Goal: Task Accomplishment & Management: Use online tool/utility

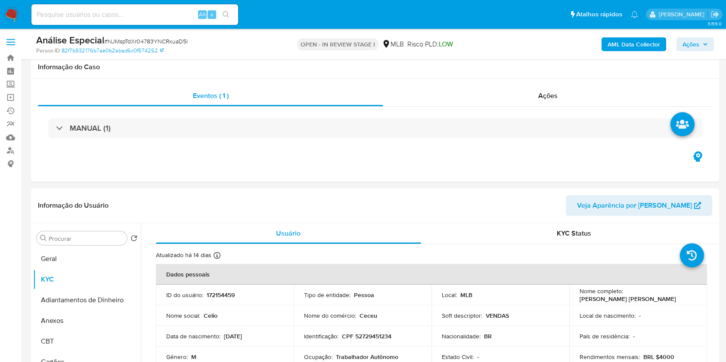
select select "10"
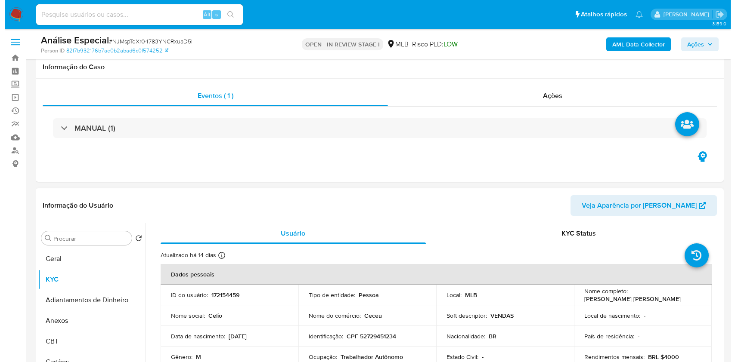
scroll to position [115, 0]
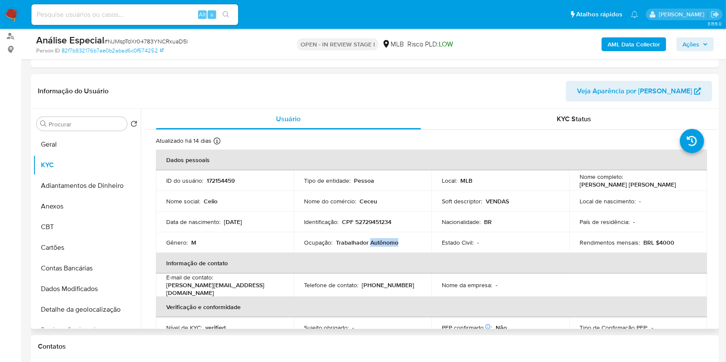
drag, startPoint x: 69, startPoint y: 202, endPoint x: 588, endPoint y: 213, distance: 519.3
click at [76, 202] on button "Anexos" at bounding box center [87, 206] width 108 height 21
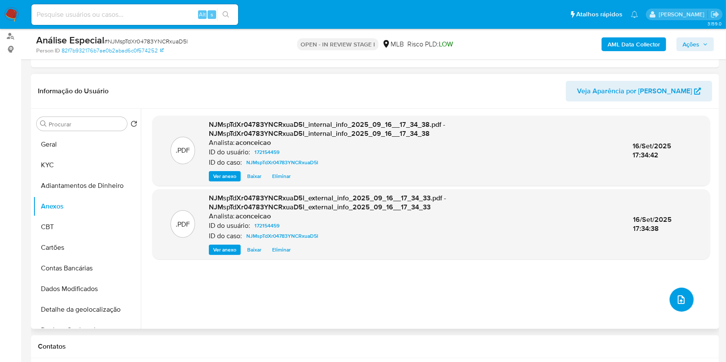
click at [686, 294] on button "upload-file" at bounding box center [681, 300] width 24 height 24
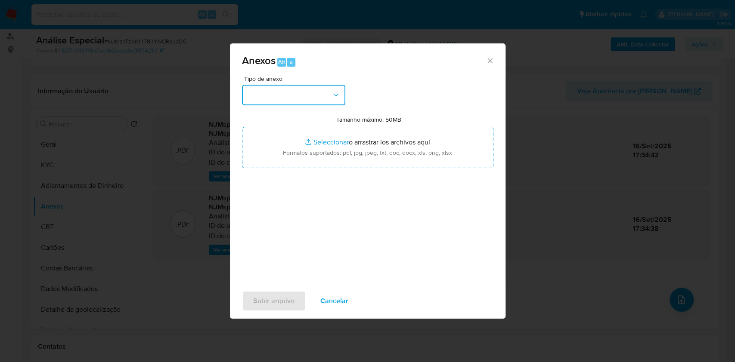
click at [308, 96] on button "button" at bounding box center [293, 95] width 103 height 21
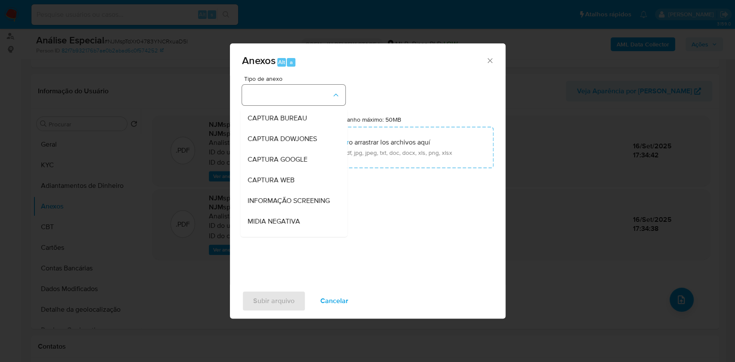
scroll to position [132, 0]
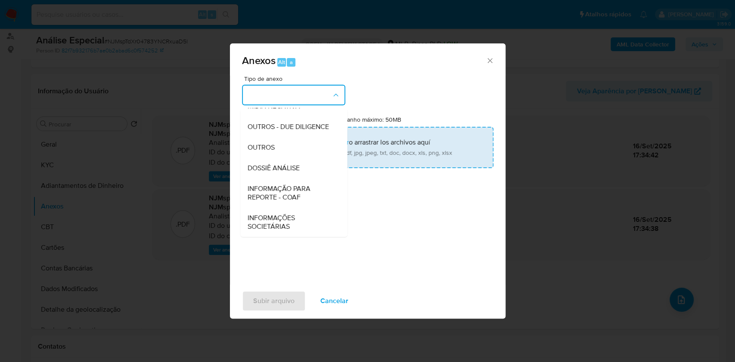
drag, startPoint x: 282, startPoint y: 148, endPoint x: 329, endPoint y: 143, distance: 47.6
click at [283, 149] on div "OUTROS" at bounding box center [291, 147] width 88 height 21
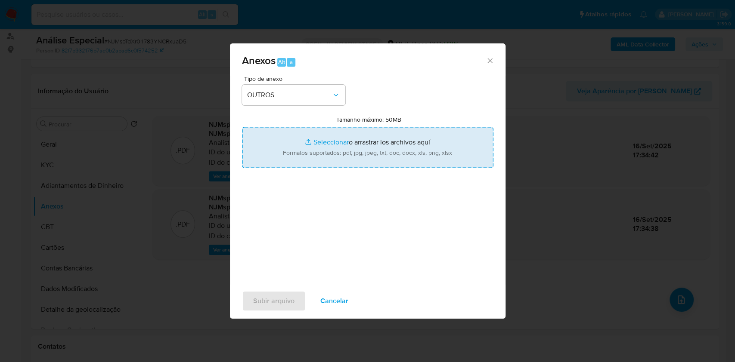
type input "C:\fakepath\SAR - XXXX - CPF 52729451234 - [PERSON_NAME] [PERSON_NAME].pdf"
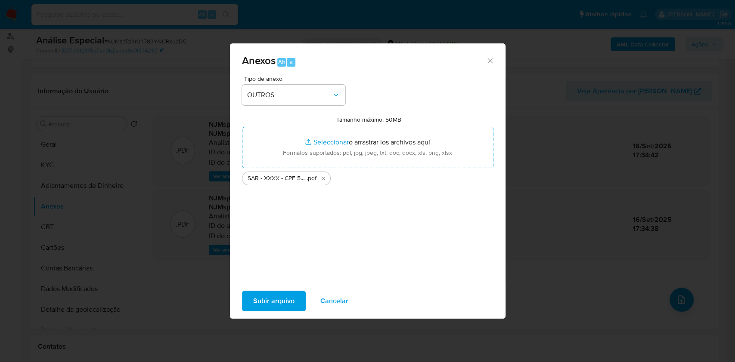
click at [279, 299] on span "Subir arquivo" at bounding box center [273, 301] width 41 height 19
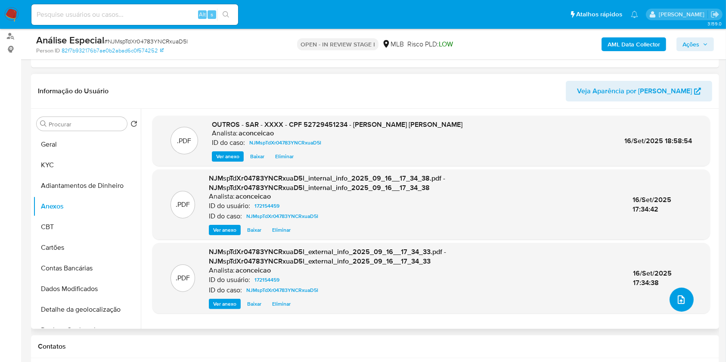
click at [672, 292] on button "upload-file" at bounding box center [681, 300] width 24 height 24
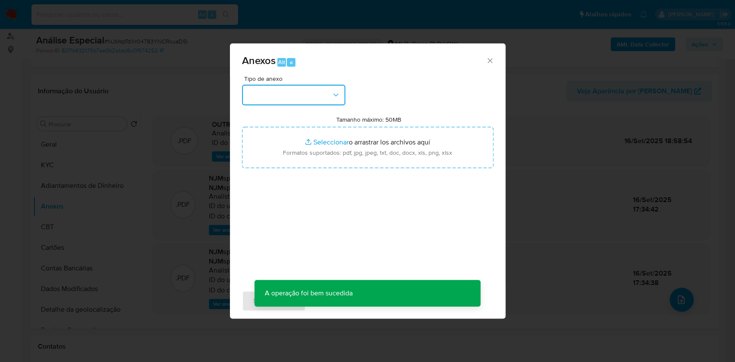
drag, startPoint x: 326, startPoint y: 93, endPoint x: 325, endPoint y: 104, distance: 10.4
click at [326, 95] on button "button" at bounding box center [293, 95] width 103 height 21
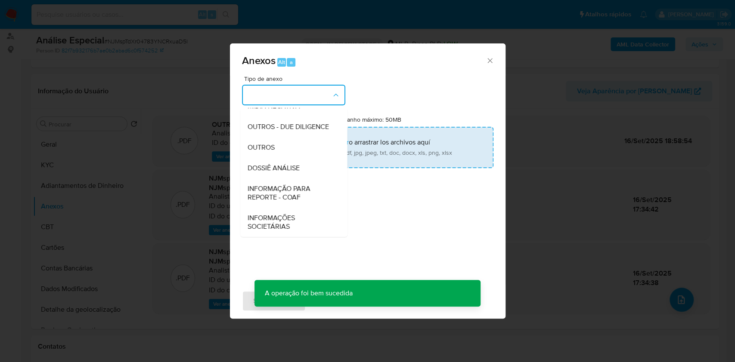
drag, startPoint x: 289, startPoint y: 149, endPoint x: 328, endPoint y: 140, distance: 39.8
click at [289, 149] on div "OUTROS" at bounding box center [291, 147] width 88 height 21
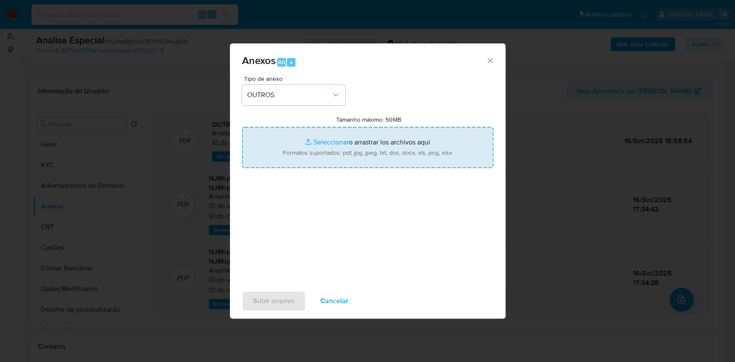
type input "C:\fakepath\Mulan 172154459 [PERSON_NAME] [PERSON_NAME] _2025_09_12_09_49_46.pdf"
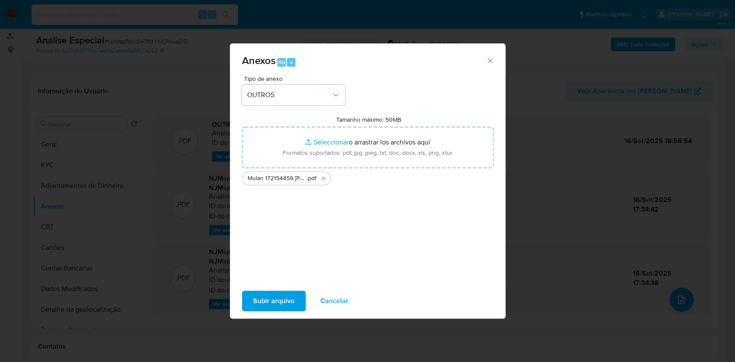
click at [293, 301] on span "Subir arquivo" at bounding box center [273, 301] width 41 height 19
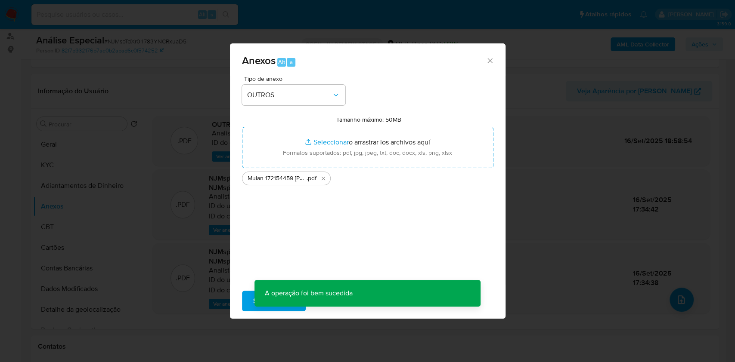
click at [689, 42] on div "Anexos Alt a Tipo de anexo OUTROS Tamanho máximo: 50MB Seleccionar archivos Sel…" at bounding box center [367, 181] width 735 height 362
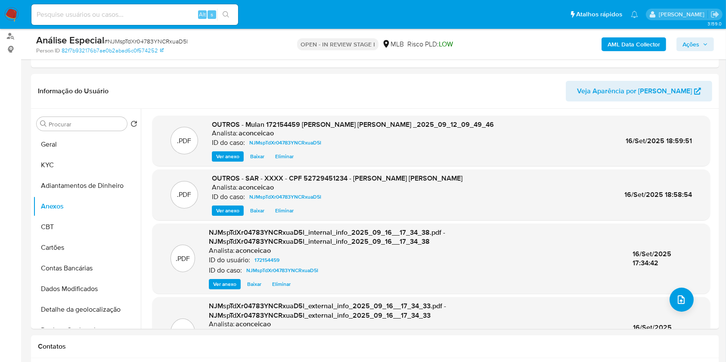
click at [692, 45] on span "Ações" at bounding box center [690, 44] width 17 height 14
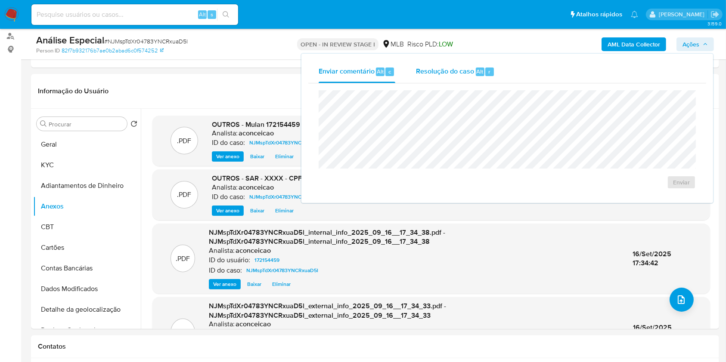
drag, startPoint x: 443, startPoint y: 71, endPoint x: 443, endPoint y: 77, distance: 5.2
click at [443, 77] on div "Resolução do caso Alt r" at bounding box center [455, 72] width 79 height 22
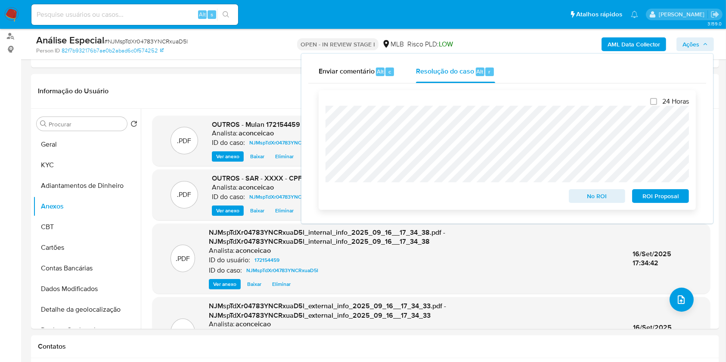
click at [657, 198] on span "ROI Proposal" at bounding box center [660, 196] width 45 height 12
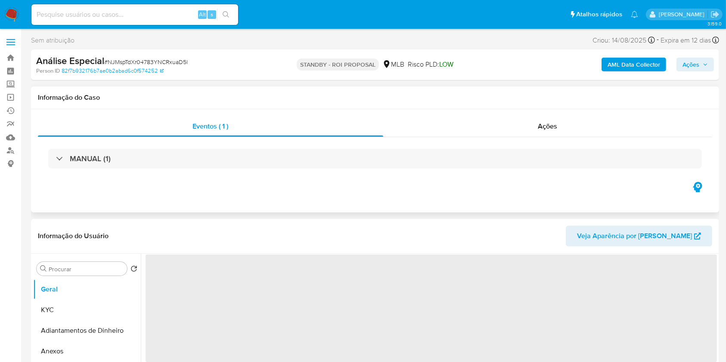
select select "10"
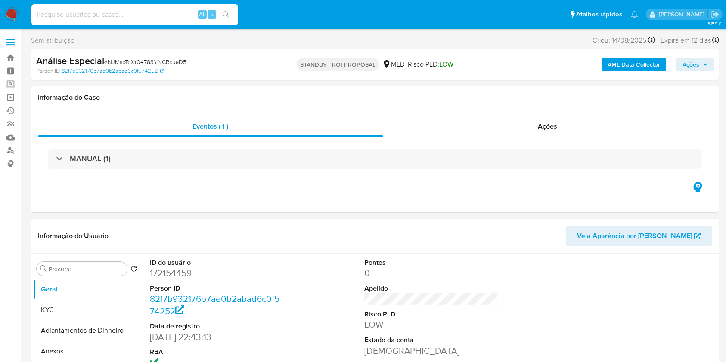
drag, startPoint x: 127, startPoint y: 12, endPoint x: 196, endPoint y: 13, distance: 68.9
click at [131, 12] on input at bounding box center [134, 14] width 207 height 11
paste input "PCntZMcB0i7YMFXRMtJUbO4F"
type input "PCntZMcB0i7YMFXRMtJUbO4F"
click at [225, 11] on button "search-icon" at bounding box center [226, 15] width 18 height 12
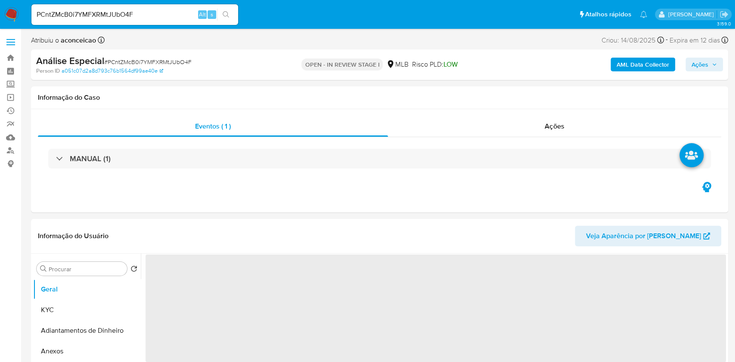
select select "10"
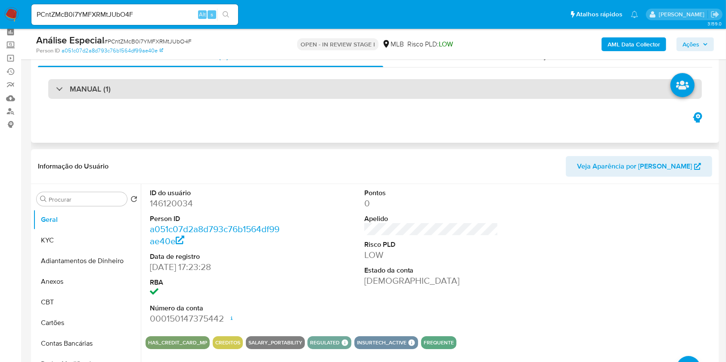
scroll to position [57, 0]
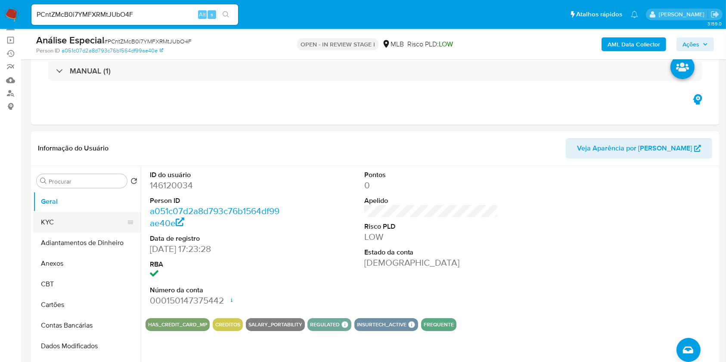
click at [65, 228] on button "KYC" at bounding box center [83, 222] width 101 height 21
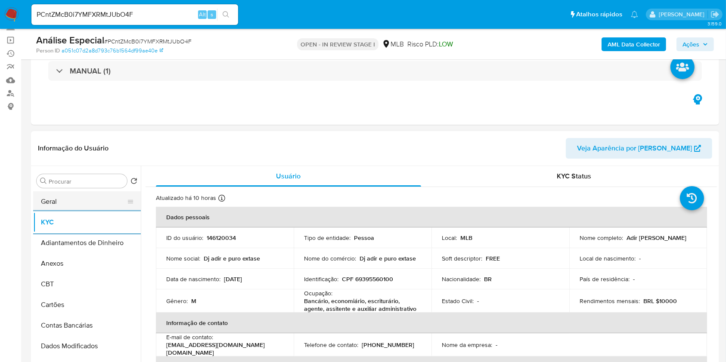
click at [93, 198] on button "Geral" at bounding box center [83, 202] width 101 height 21
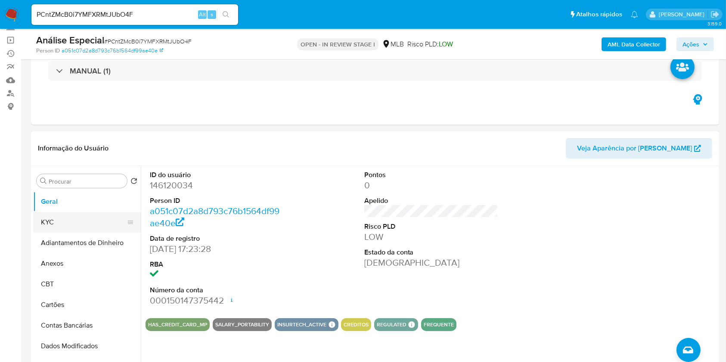
click at [67, 214] on button "KYC" at bounding box center [83, 222] width 101 height 21
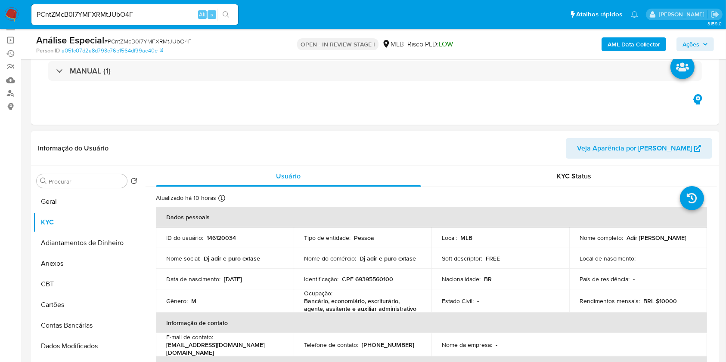
click at [368, 304] on p "Bancário, economiário, escriturário, agente, assitente e auxiliar administrativo" at bounding box center [361, 304] width 114 height 15
click at [368, 303] on p "Bancário, economiário, escriturário, agente, assitente e auxiliar administrativo" at bounding box center [361, 304] width 114 height 15
click at [368, 304] on p "Bancário, economiário, escriturário, agente, assitente e auxiliar administrativo" at bounding box center [361, 304] width 114 height 15
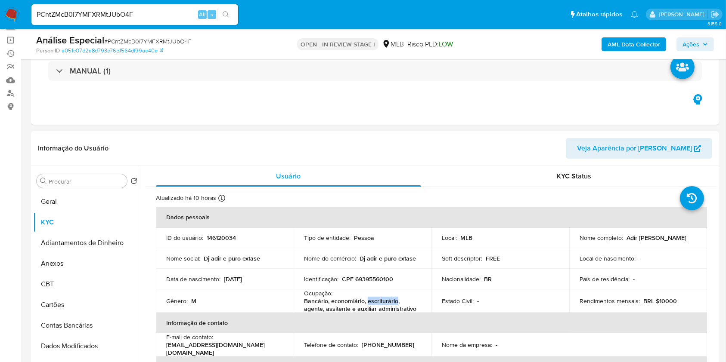
click at [368, 304] on p "Bancário, economiário, escriturário, agente, assitente e auxiliar administrativo" at bounding box center [361, 304] width 114 height 15
click at [368, 303] on p "Bancário, economiário, escriturário, agente, assitente e auxiliar administrativo" at bounding box center [361, 304] width 114 height 15
copy div "Ocupação : Bancário, economiário, escriturário, agente, assitente e auxiliar ad…"
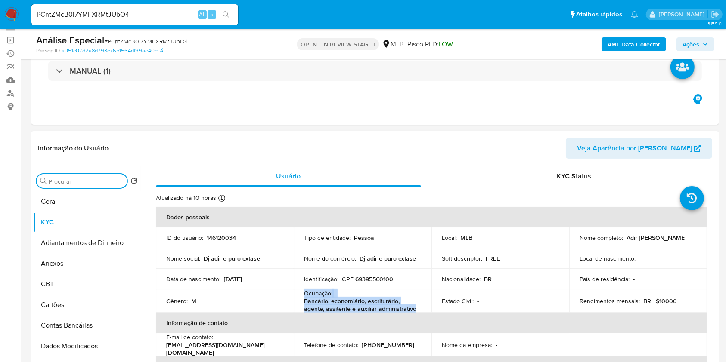
click at [61, 182] on input "Procurar" at bounding box center [86, 182] width 75 height 8
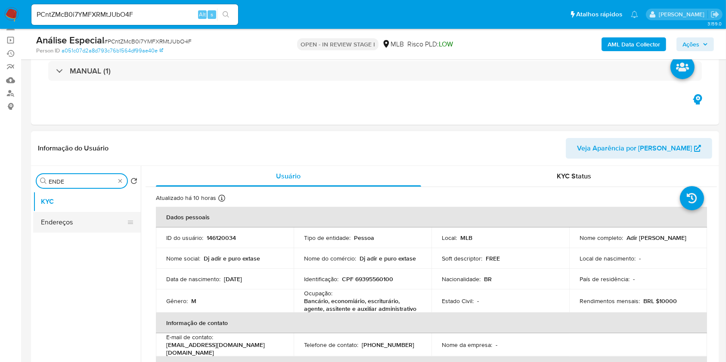
type input "ENDE"
click at [83, 219] on button "Endereços" at bounding box center [87, 222] width 108 height 21
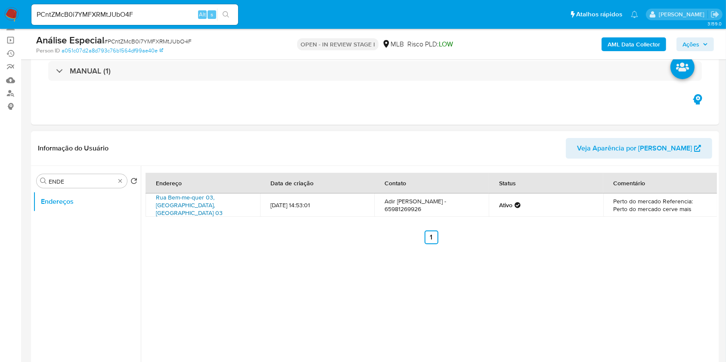
click at [191, 202] on link "Rua Bem-me-quer 03, Várzea Grande, Mato Grosso, 78132682, Brasil 03" at bounding box center [189, 205] width 67 height 24
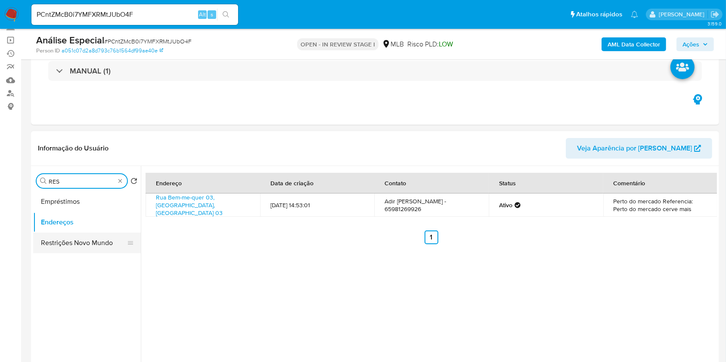
type input "RES"
click at [94, 242] on button "Restrições Novo Mundo" at bounding box center [83, 243] width 101 height 21
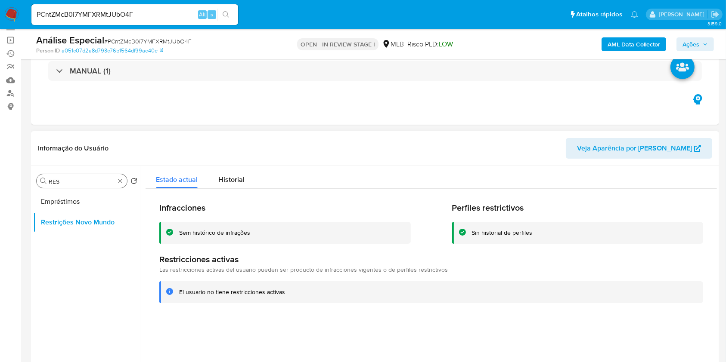
click at [122, 186] on div "Procurar RES" at bounding box center [82, 181] width 90 height 14
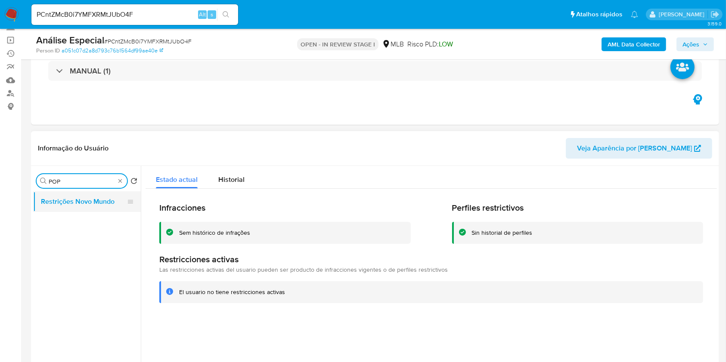
type input "POP"
click at [98, 205] on button "Restrições Novo Mundo" at bounding box center [83, 202] width 101 height 21
type input "POI"
click at [102, 201] on button "Dispositivos Point" at bounding box center [83, 202] width 101 height 21
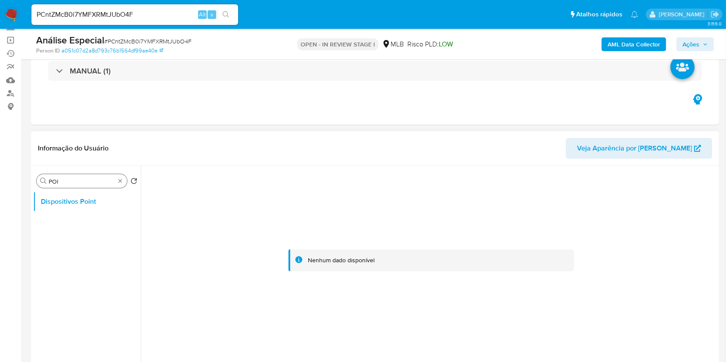
click at [118, 185] on div "Procurar POI" at bounding box center [82, 181] width 90 height 14
click at [118, 184] on div "Procurar POI" at bounding box center [82, 181] width 90 height 14
type input "RES"
click at [87, 241] on button "Restrições Novo Mundo" at bounding box center [87, 243] width 108 height 21
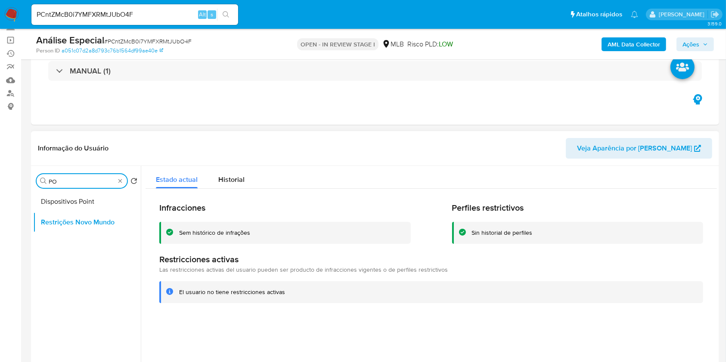
type input "P"
type input "DOC"
click at [72, 195] on button "Documentação" at bounding box center [83, 202] width 101 height 21
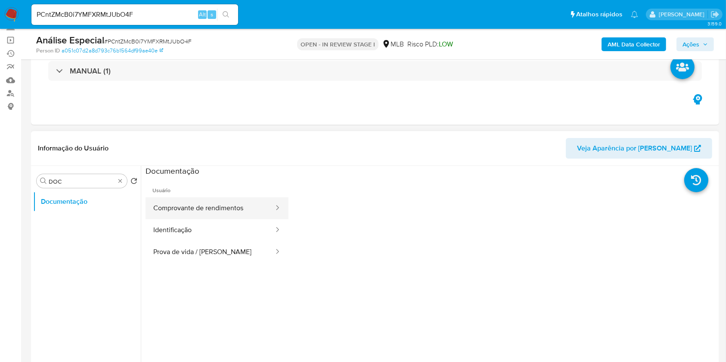
click at [220, 218] on button "Comprovante de rendimentos" at bounding box center [209, 209] width 129 height 22
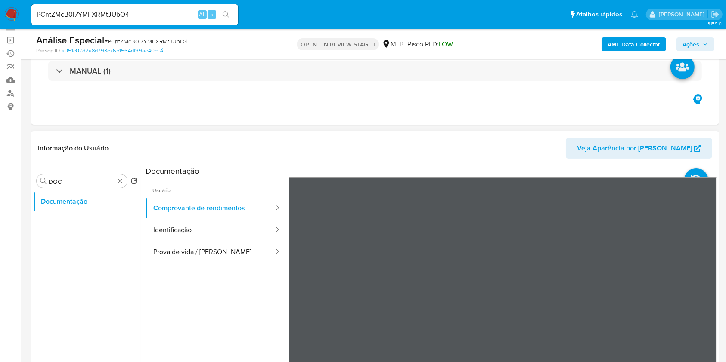
scroll to position [76, 0]
click at [217, 233] on button "Identificação" at bounding box center [209, 231] width 129 height 22
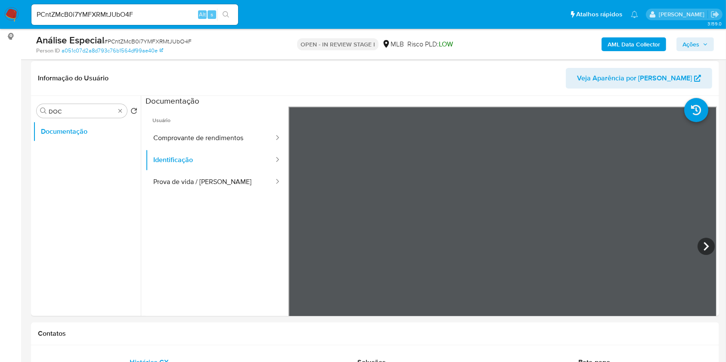
scroll to position [172, 0]
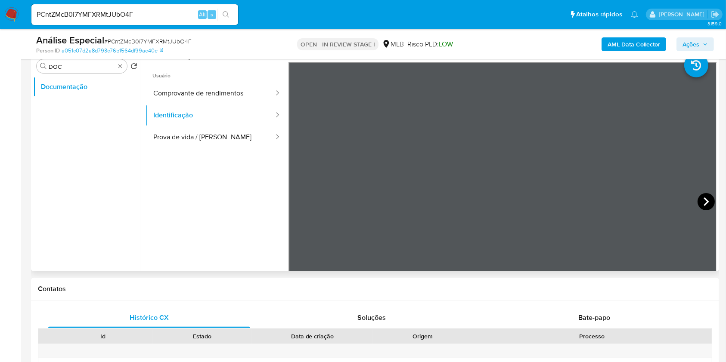
click at [709, 201] on icon at bounding box center [705, 201] width 17 height 17
click at [236, 105] on button "Identificação" at bounding box center [209, 116] width 129 height 22
click at [229, 98] on button "Comprovante de rendimentos" at bounding box center [209, 94] width 129 height 22
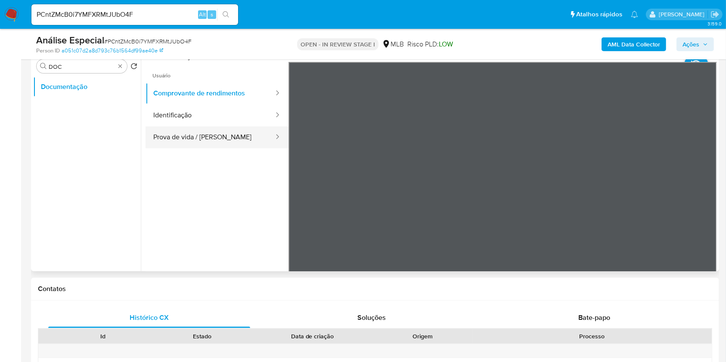
drag, startPoint x: 222, startPoint y: 133, endPoint x: 227, endPoint y: 134, distance: 4.9
click at [222, 134] on button "Prova de vida / Selfie" at bounding box center [209, 138] width 129 height 22
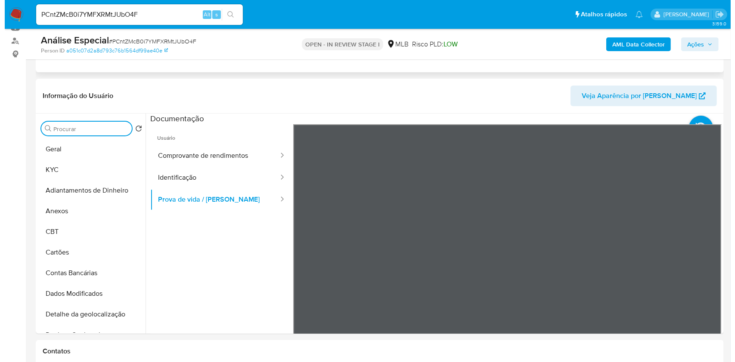
scroll to position [0, 0]
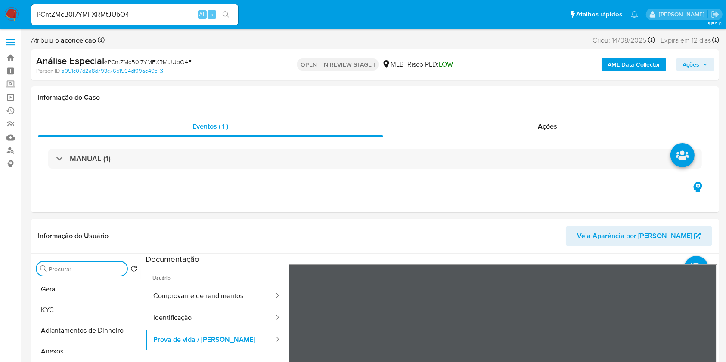
click at [641, 60] on b "AML Data Collector" at bounding box center [633, 65] width 53 height 14
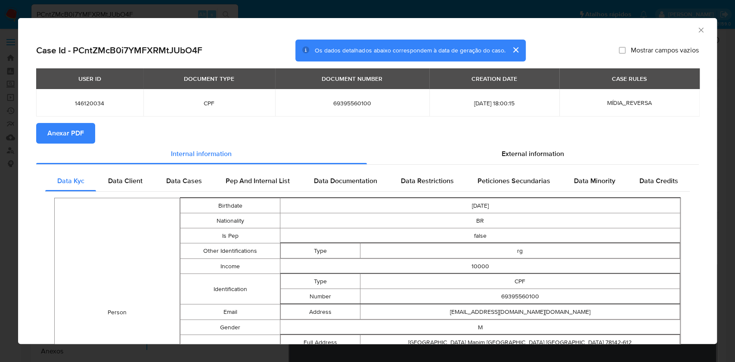
click at [88, 138] on button "Anexar PDF" at bounding box center [65, 133] width 59 height 21
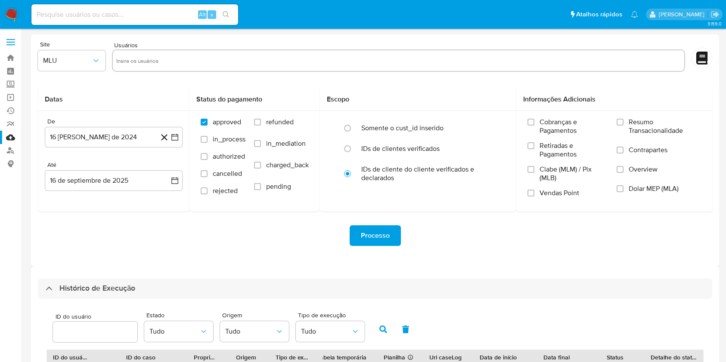
select select "10"
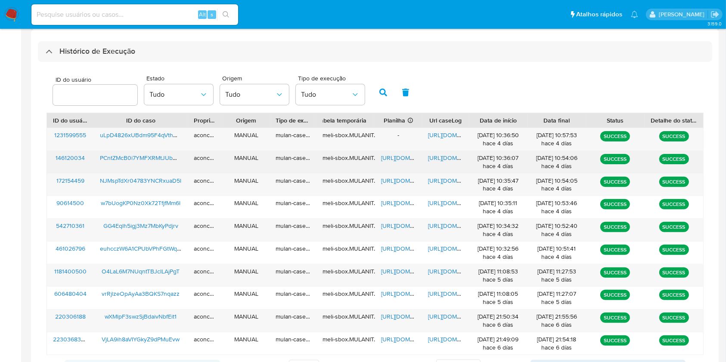
click at [396, 157] on span "https://docs.google.com/spreadsheets/d/12Tz09-E7YDt_OWRIPzna_t5v9aAHB7d8ZEHxxcX…" at bounding box center [410, 158] width 59 height 9
click at [456, 159] on span "https://docs.google.com/document/d/1d5FBbo_U_crdyZURaOz-Gkznaf8GY2j3ihrj_AYc2vw…" at bounding box center [457, 158] width 59 height 9
